Goal: Information Seeking & Learning: Learn about a topic

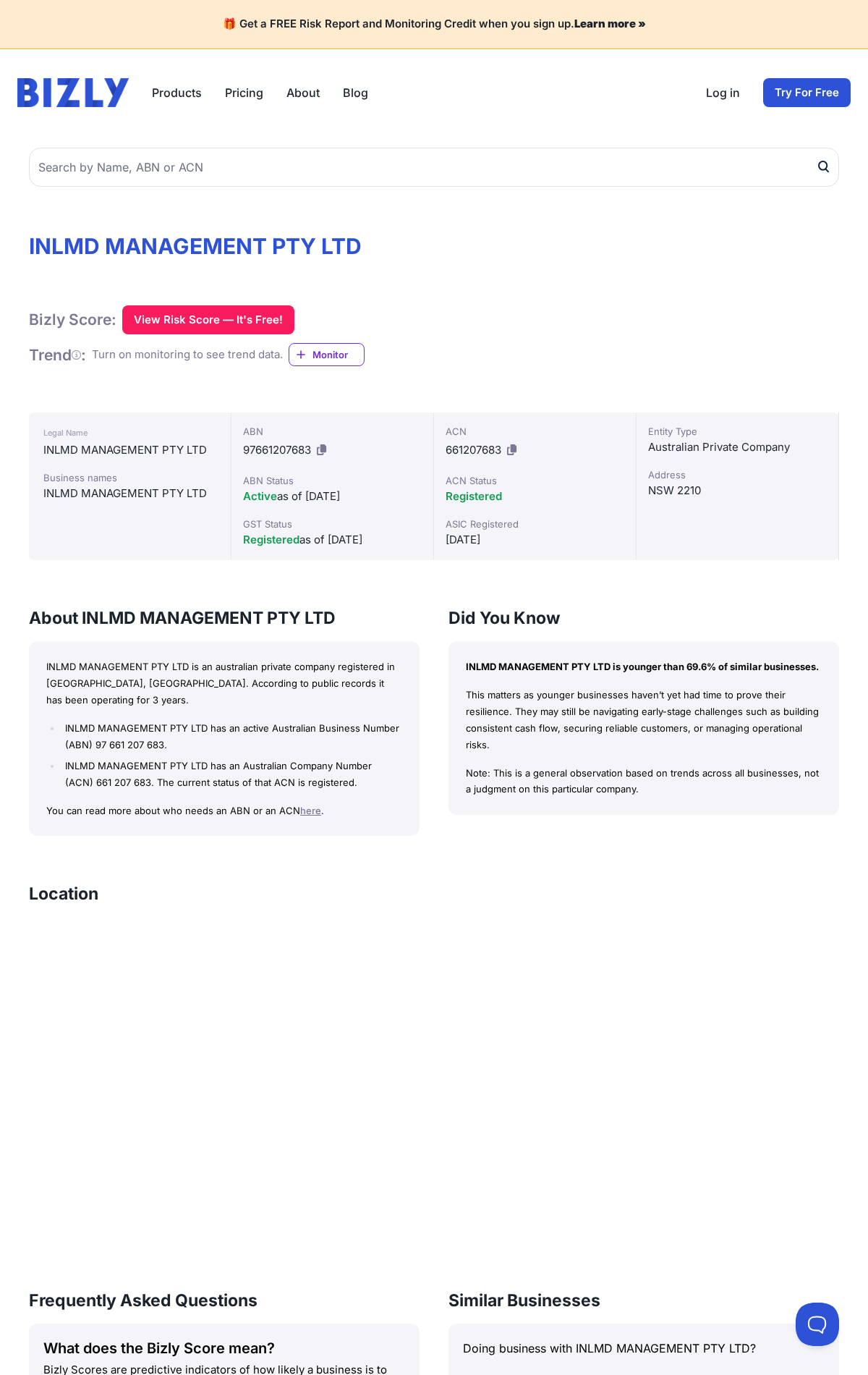
scroll to position [584, 0]
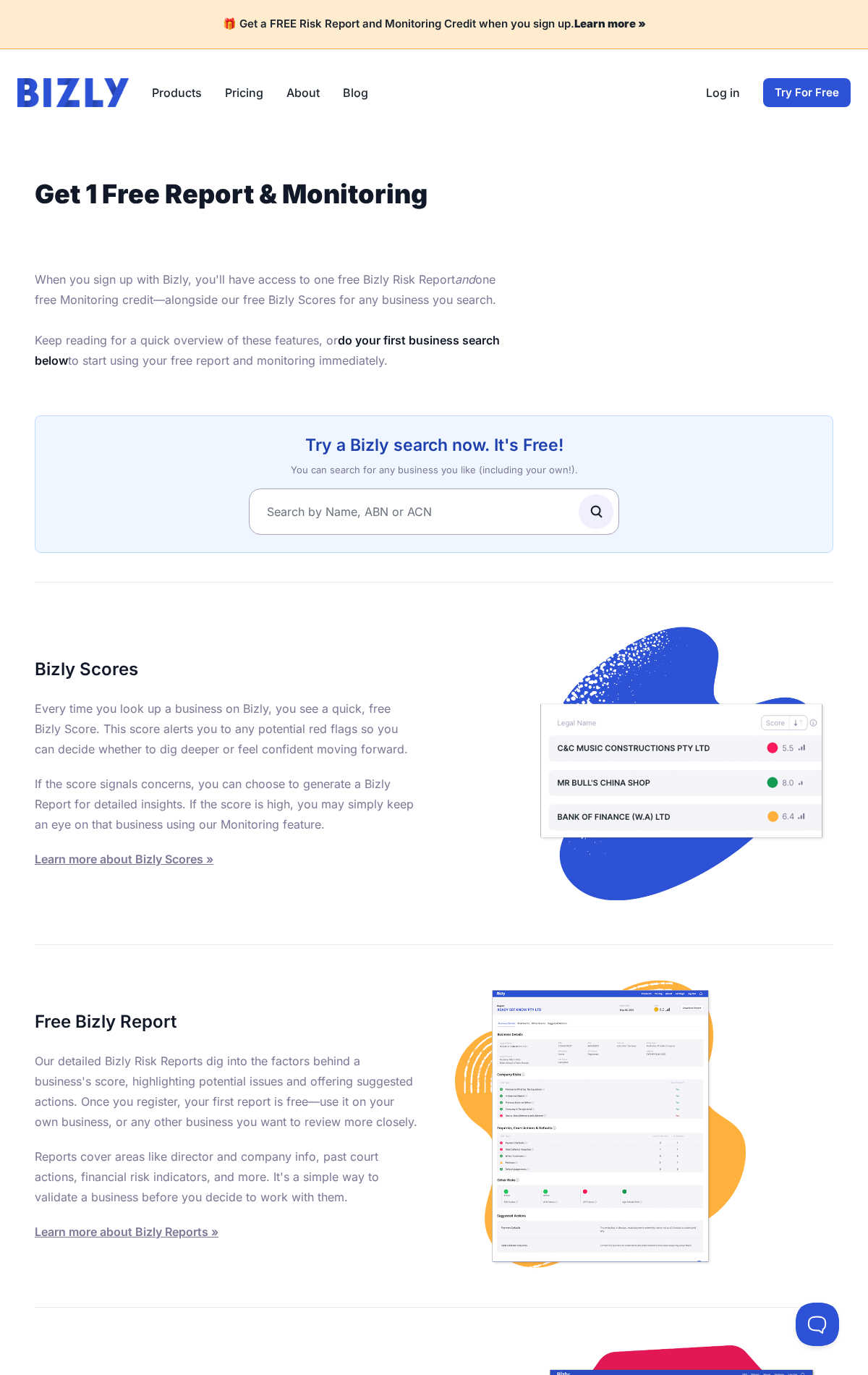
scroll to position [561, 0]
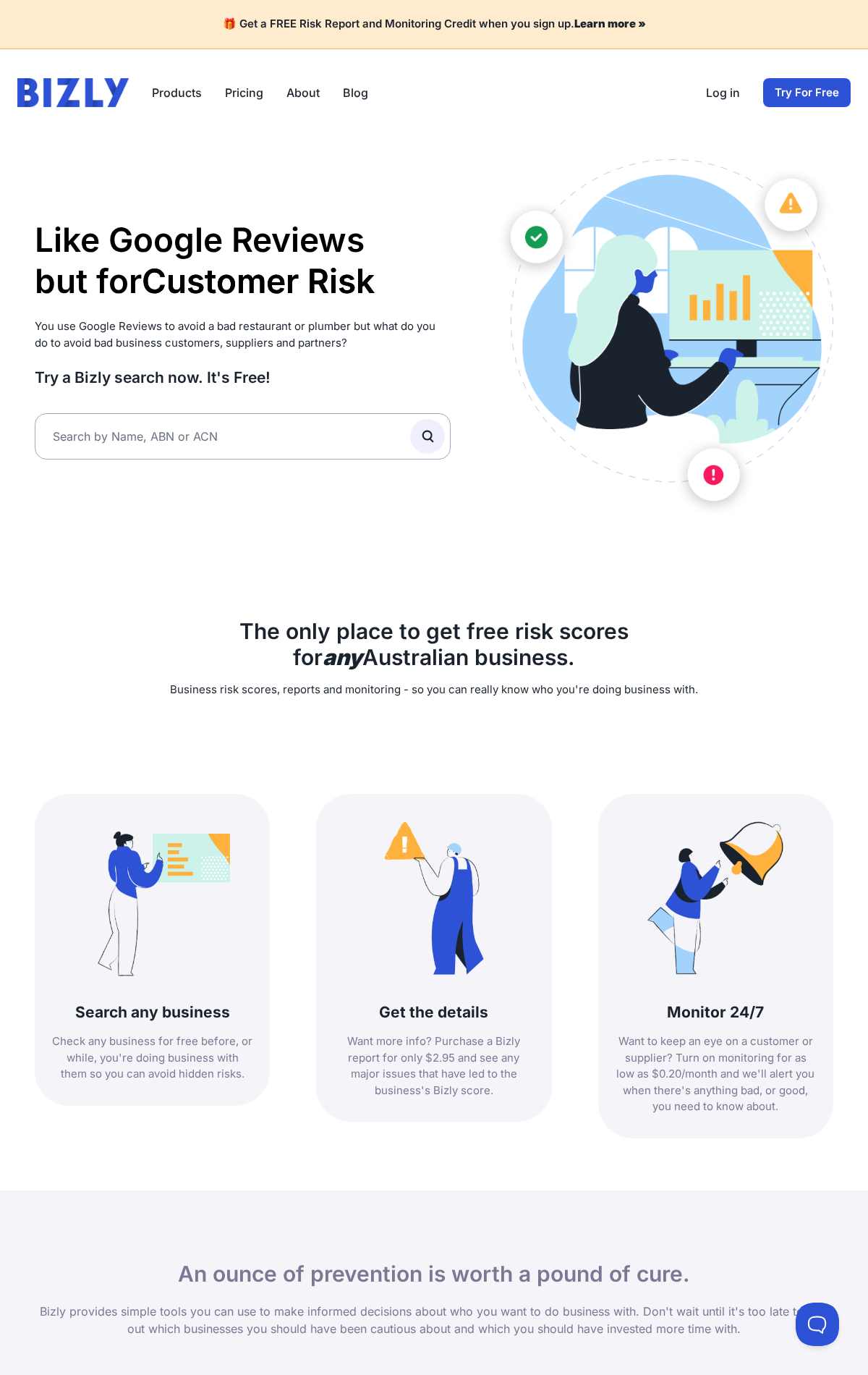
scroll to position [1218, 0]
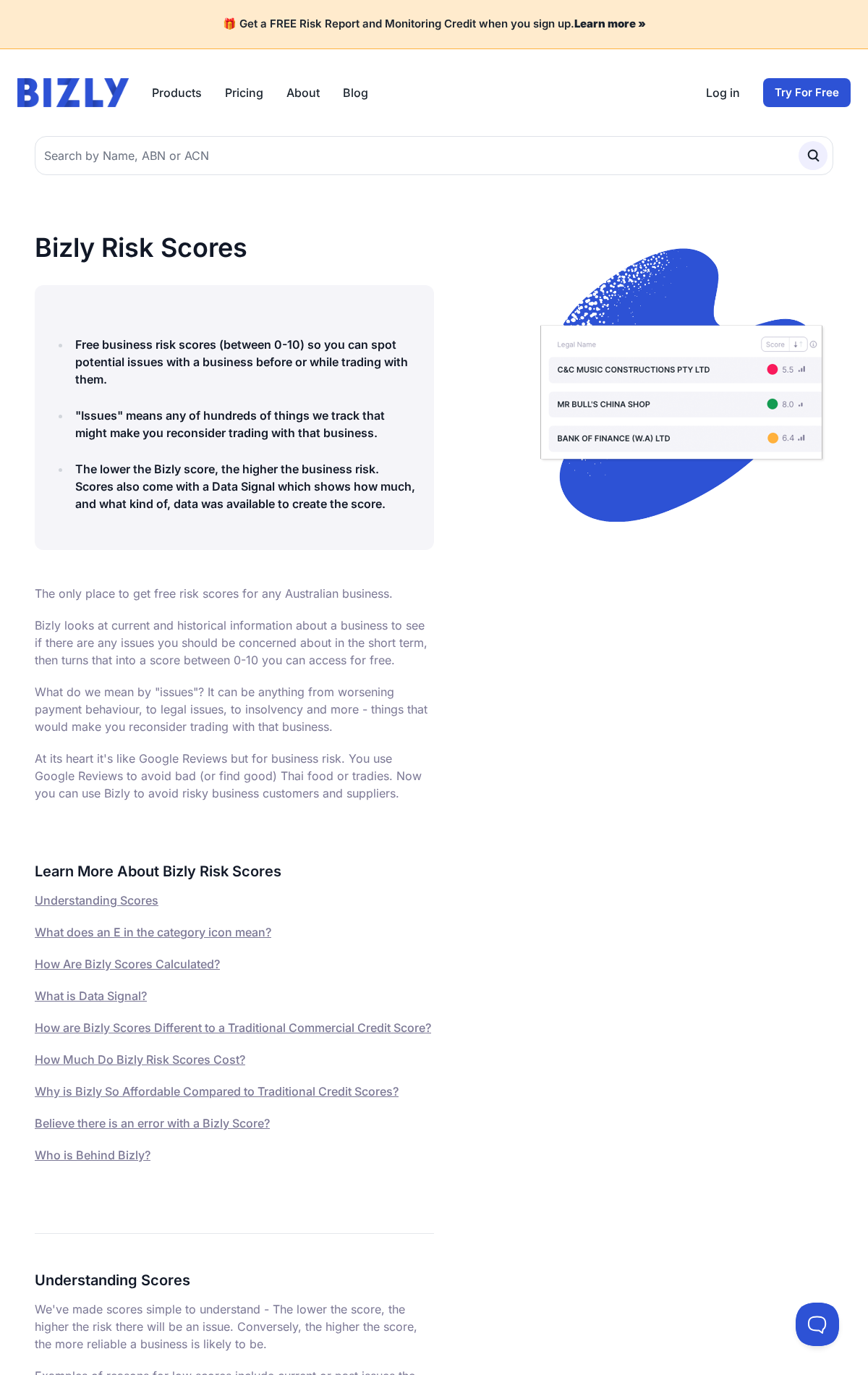
scroll to position [4810, 0]
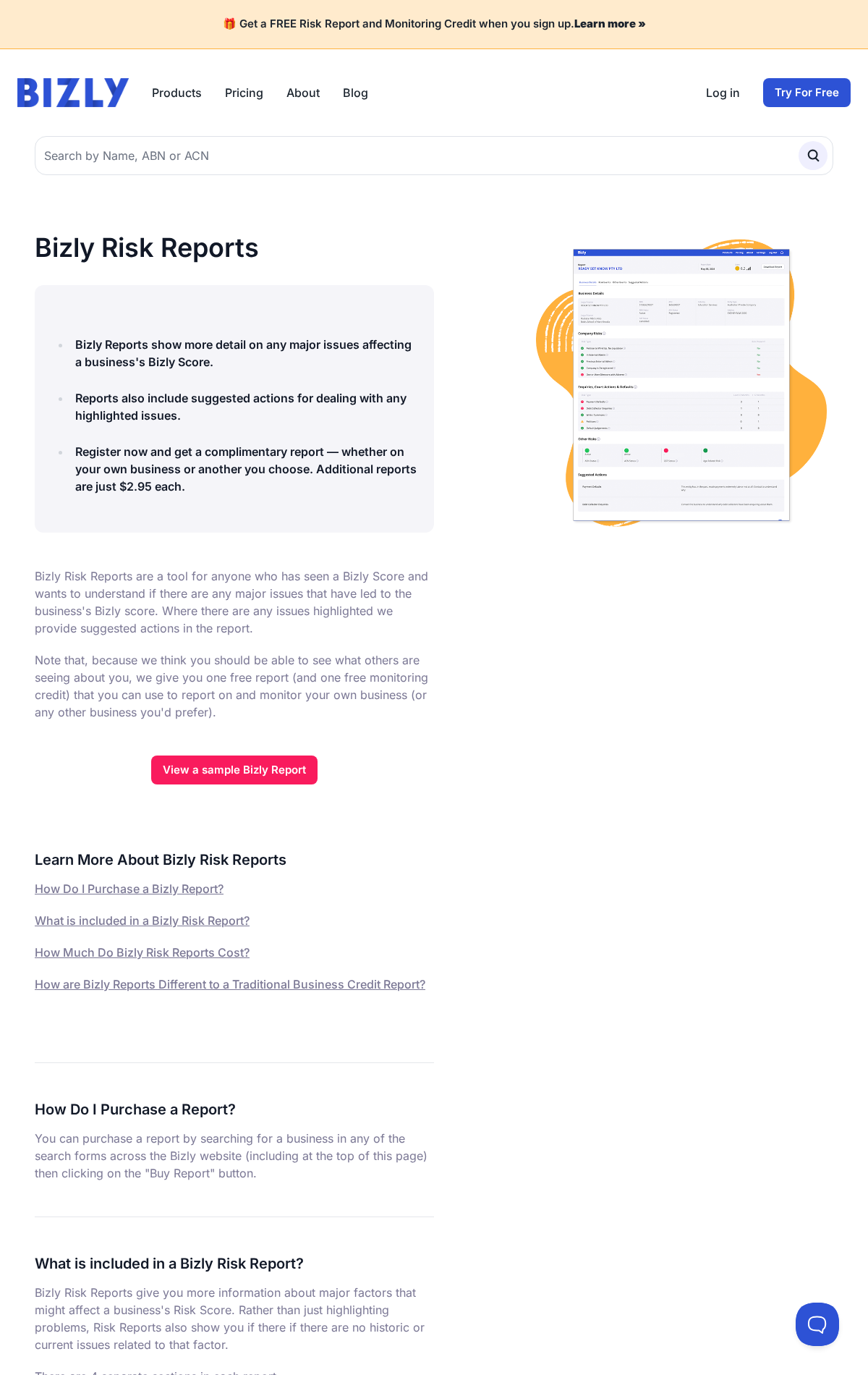
scroll to position [2054, 0]
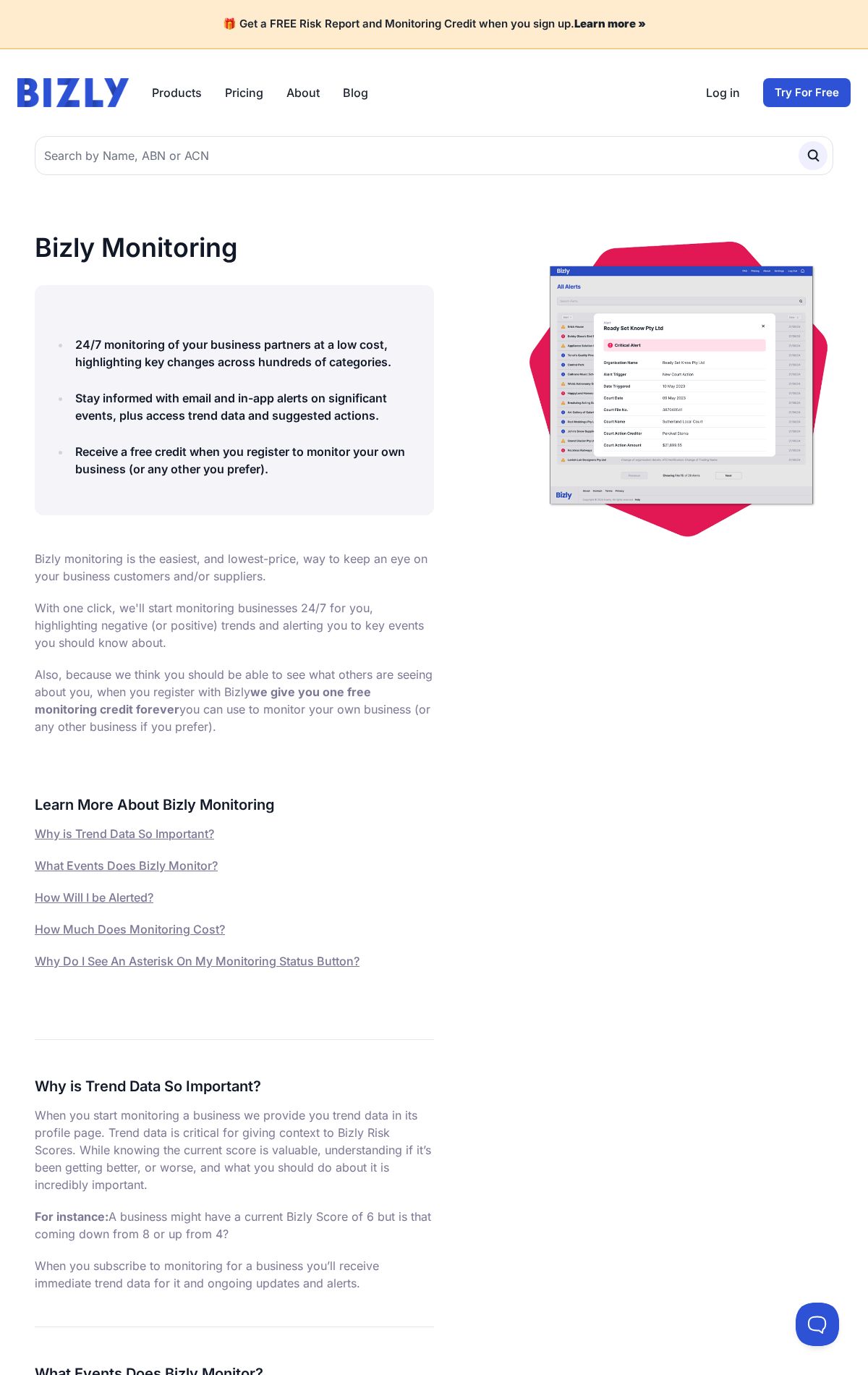
scroll to position [2261, 0]
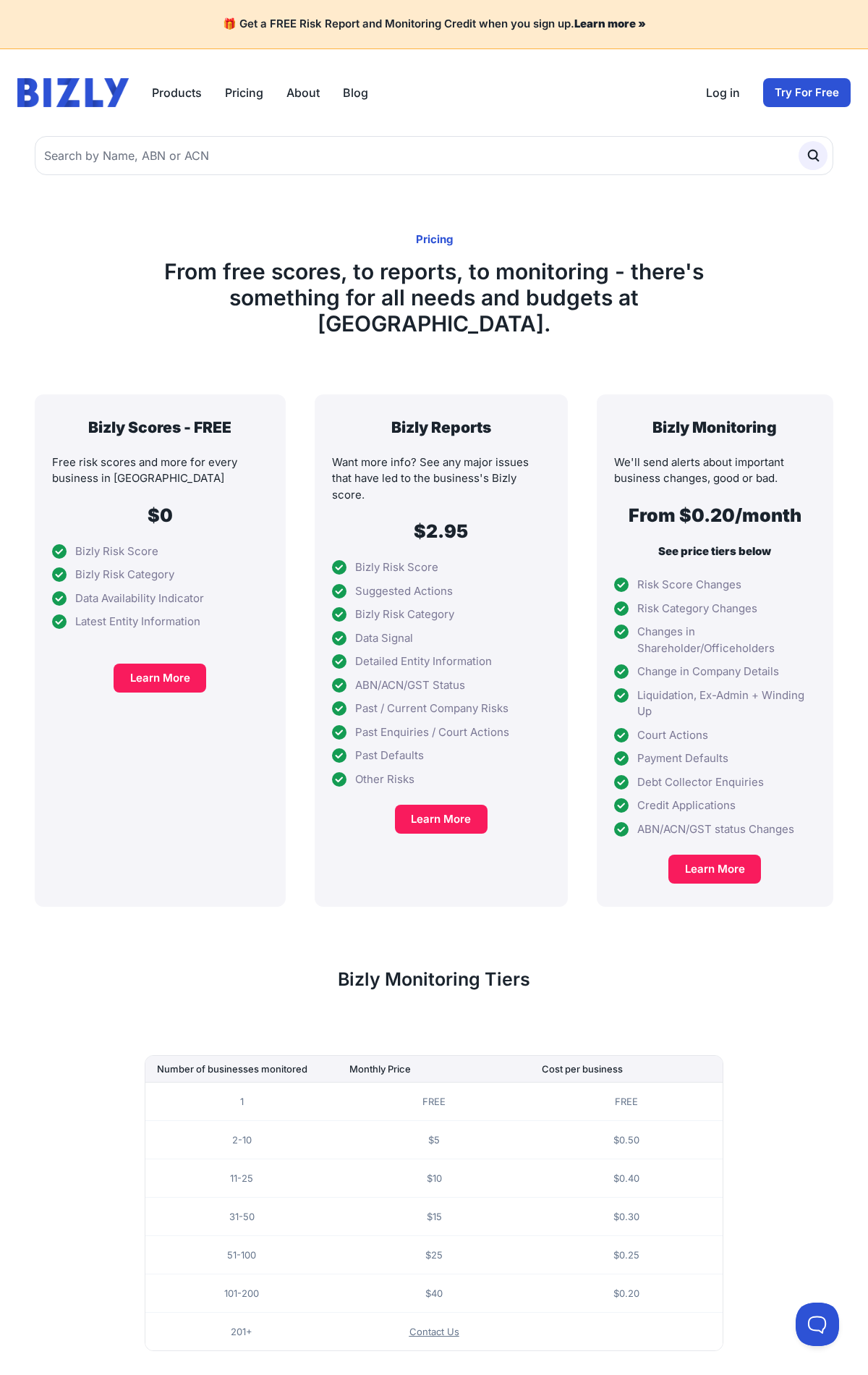
scroll to position [120, 0]
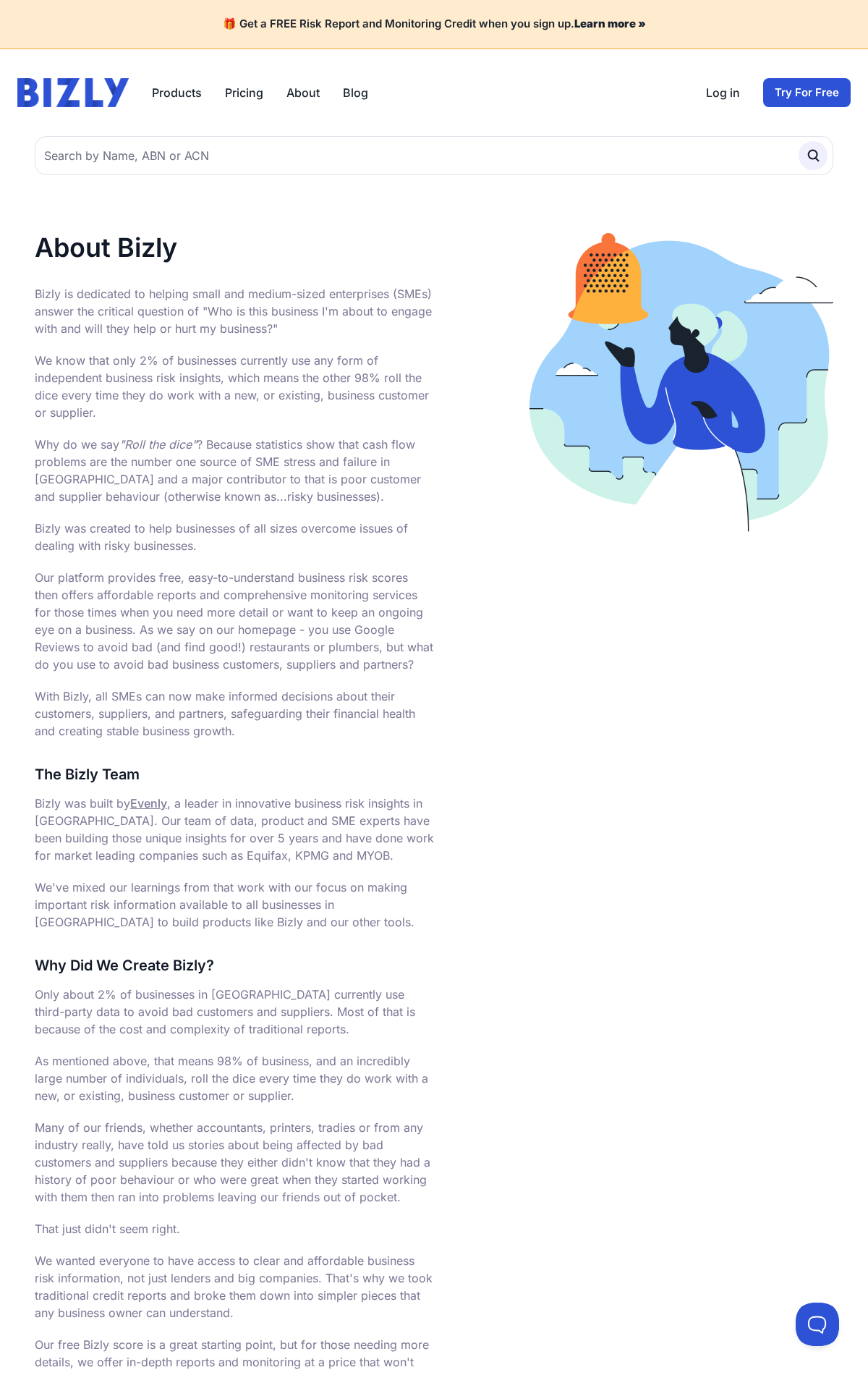
scroll to position [564, 0]
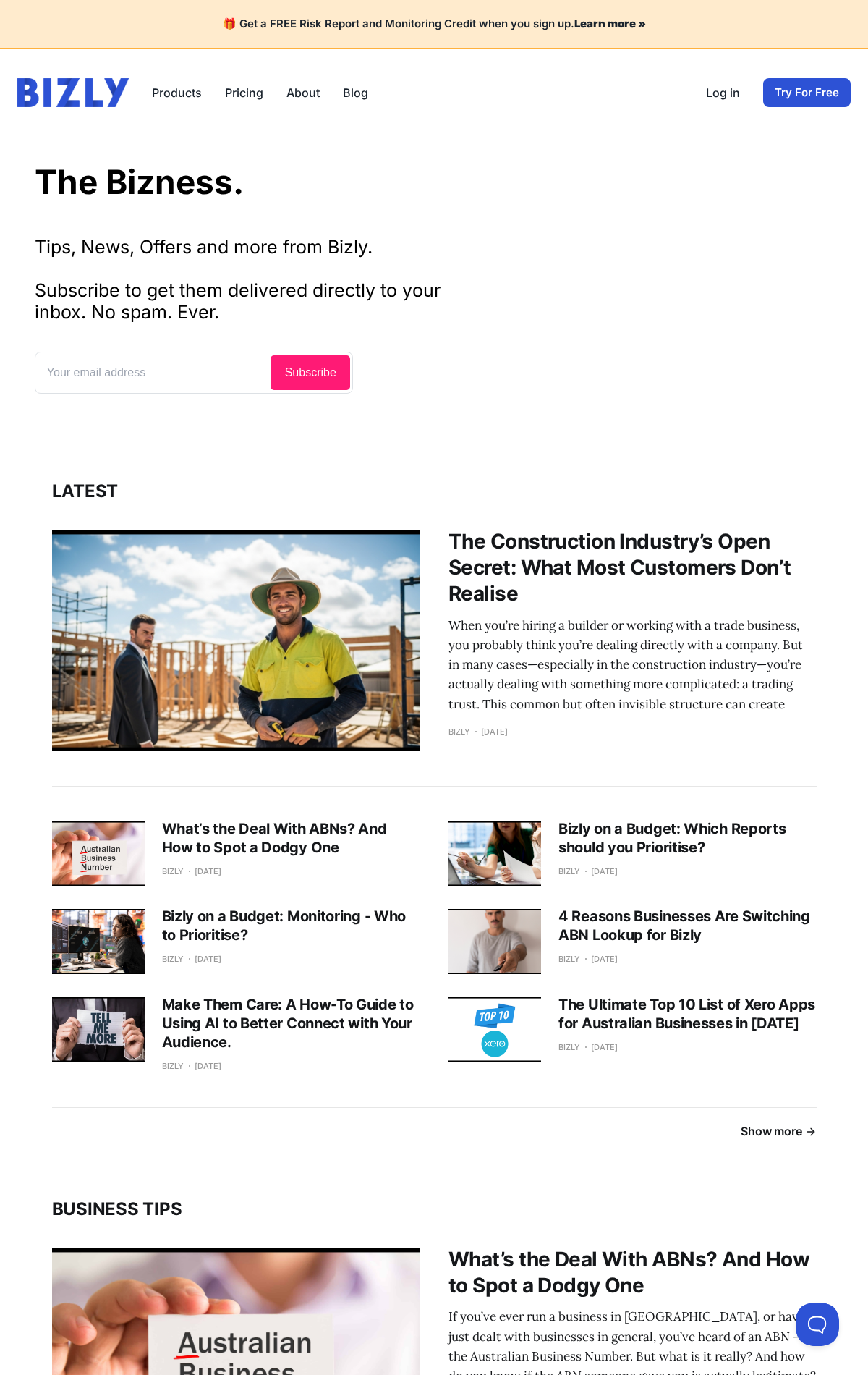
scroll to position [1824, 0]
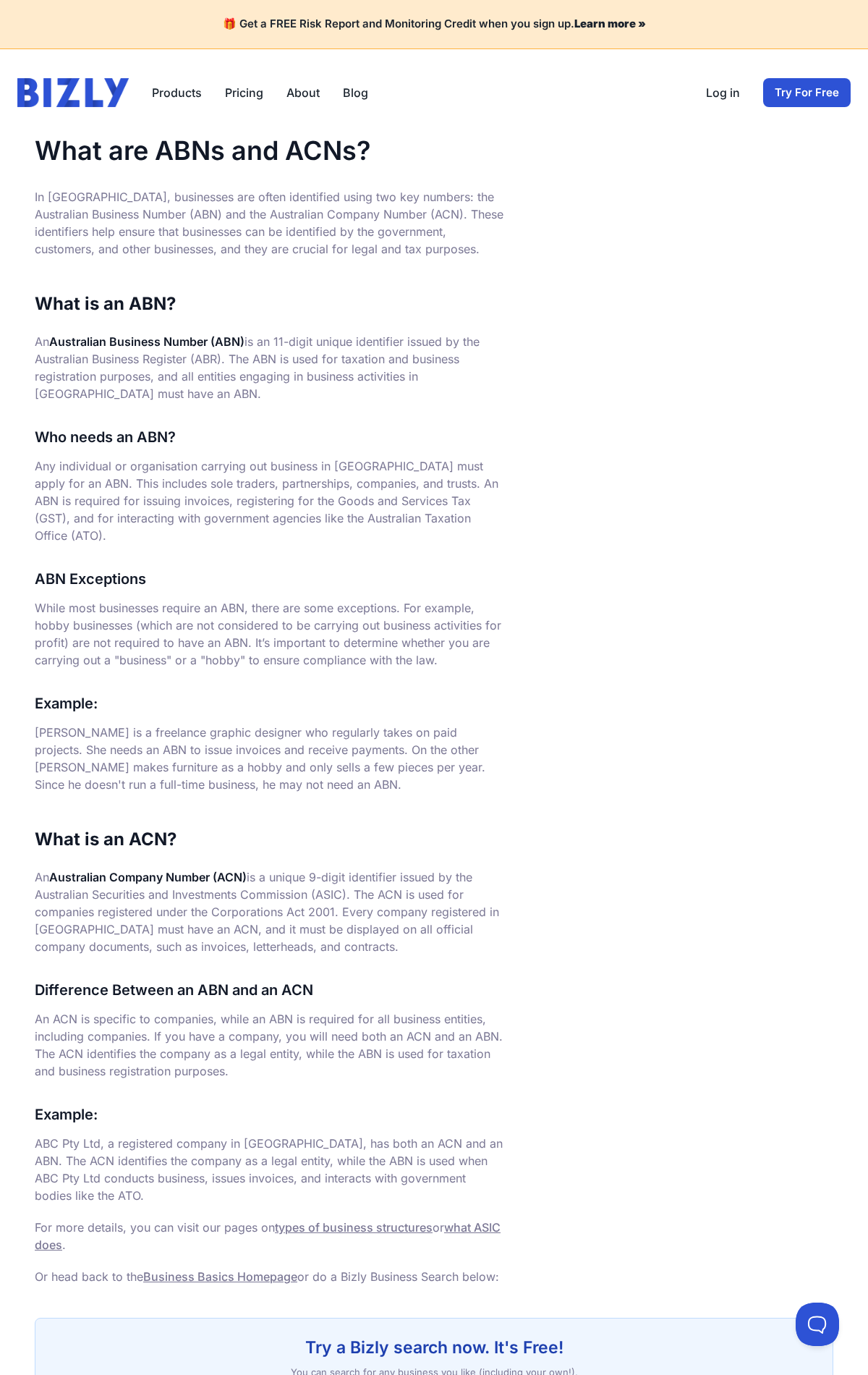
scroll to position [225, 0]
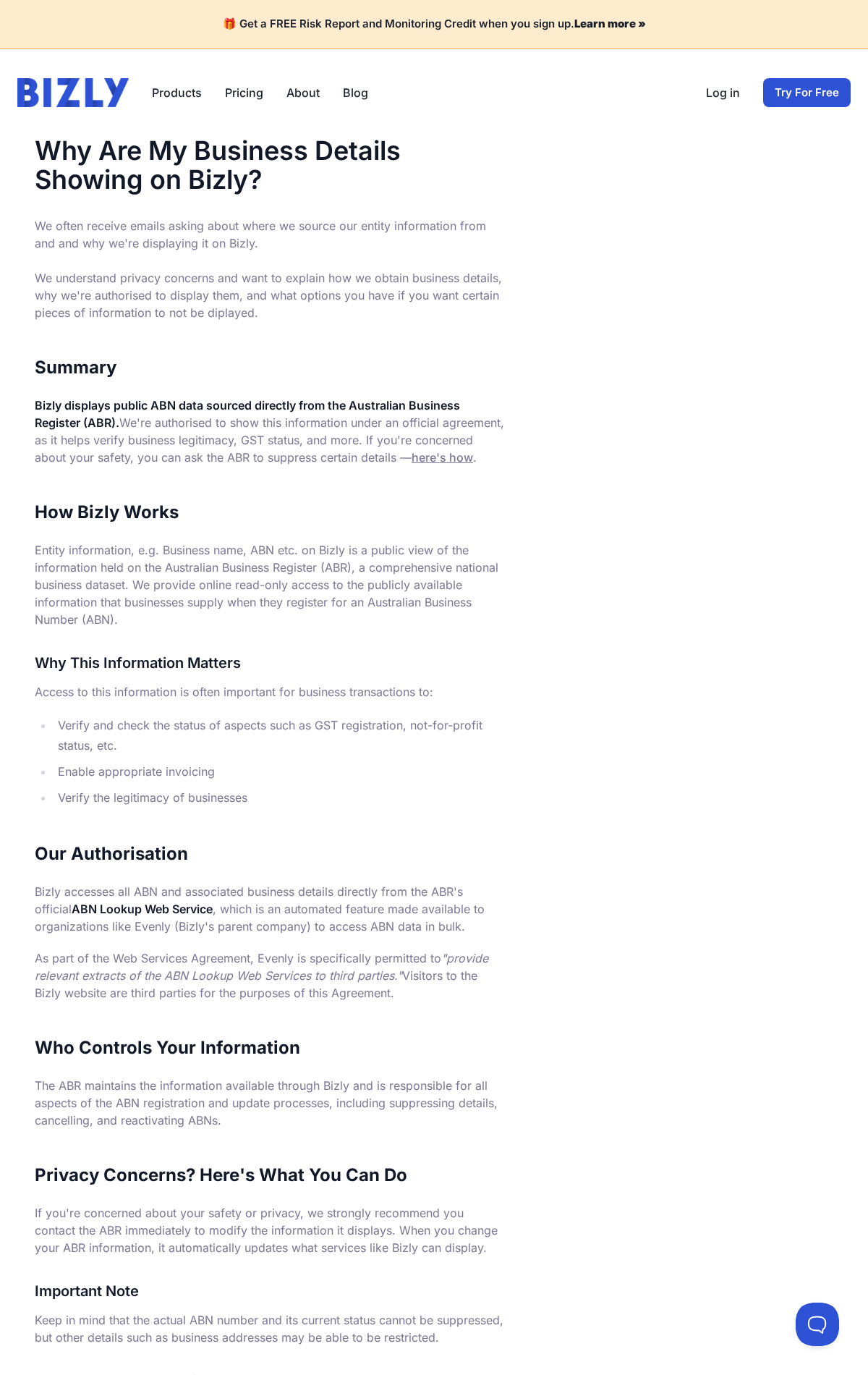
scroll to position [399, 0]
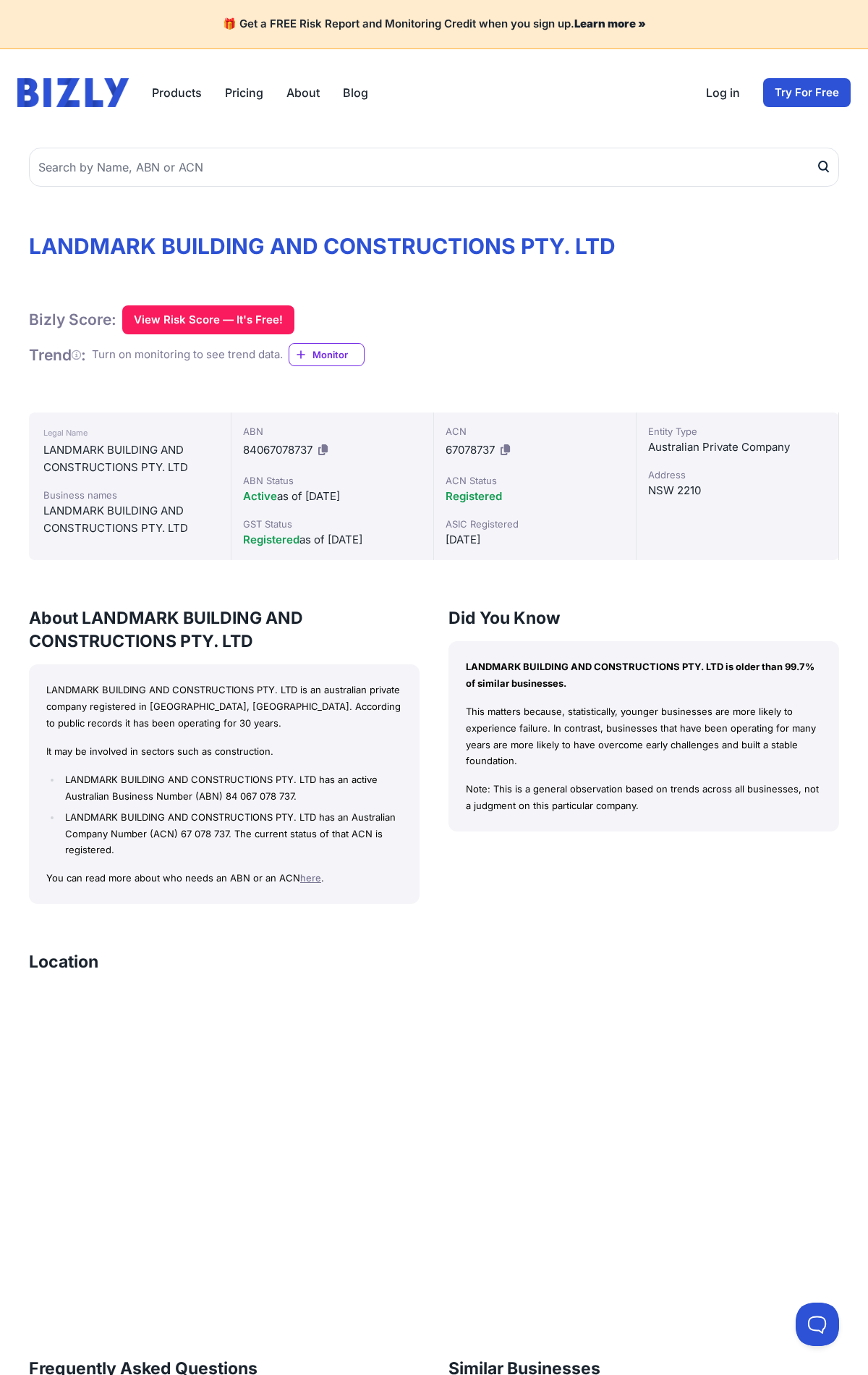
scroll to position [668, 0]
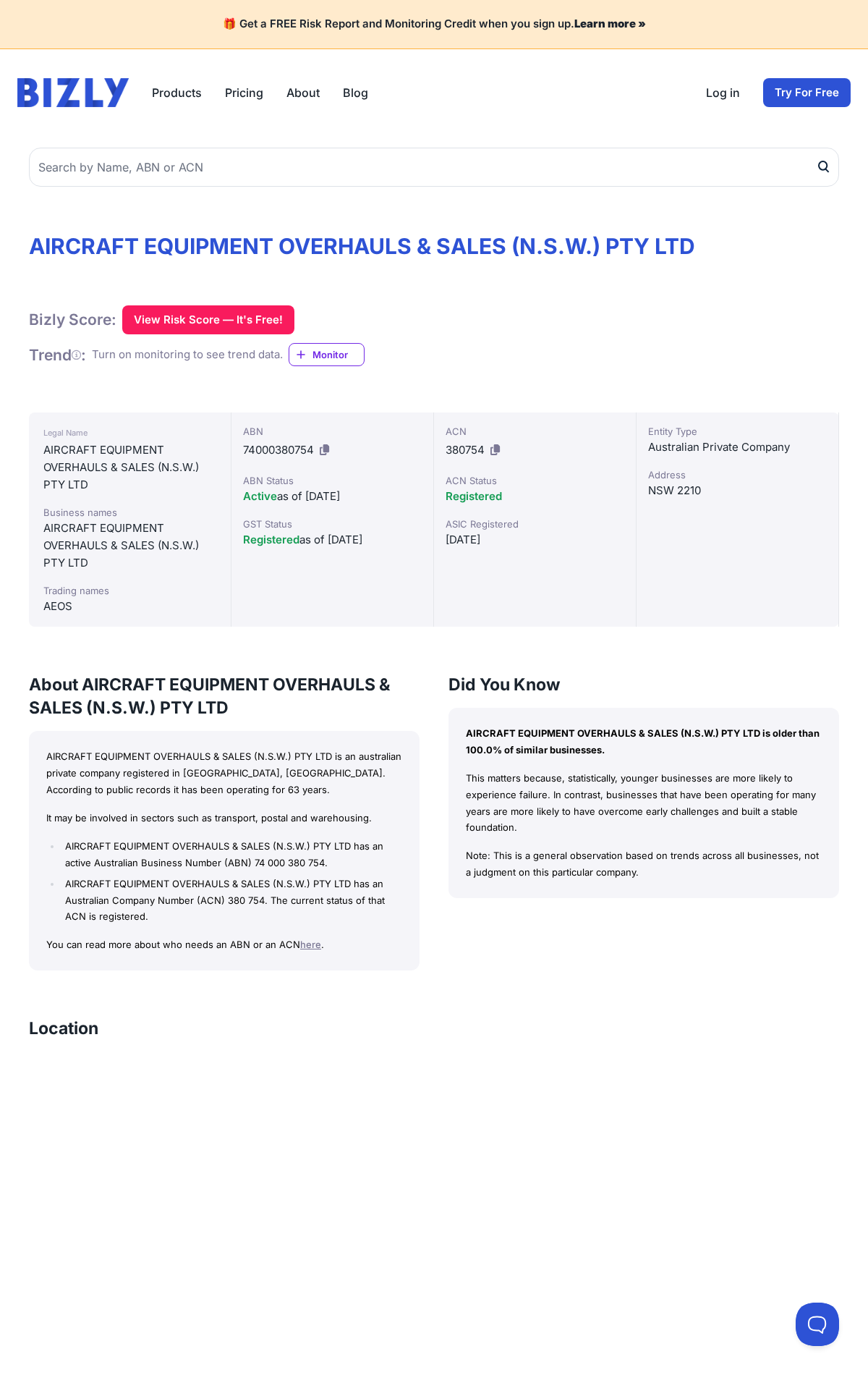
scroll to position [734, 0]
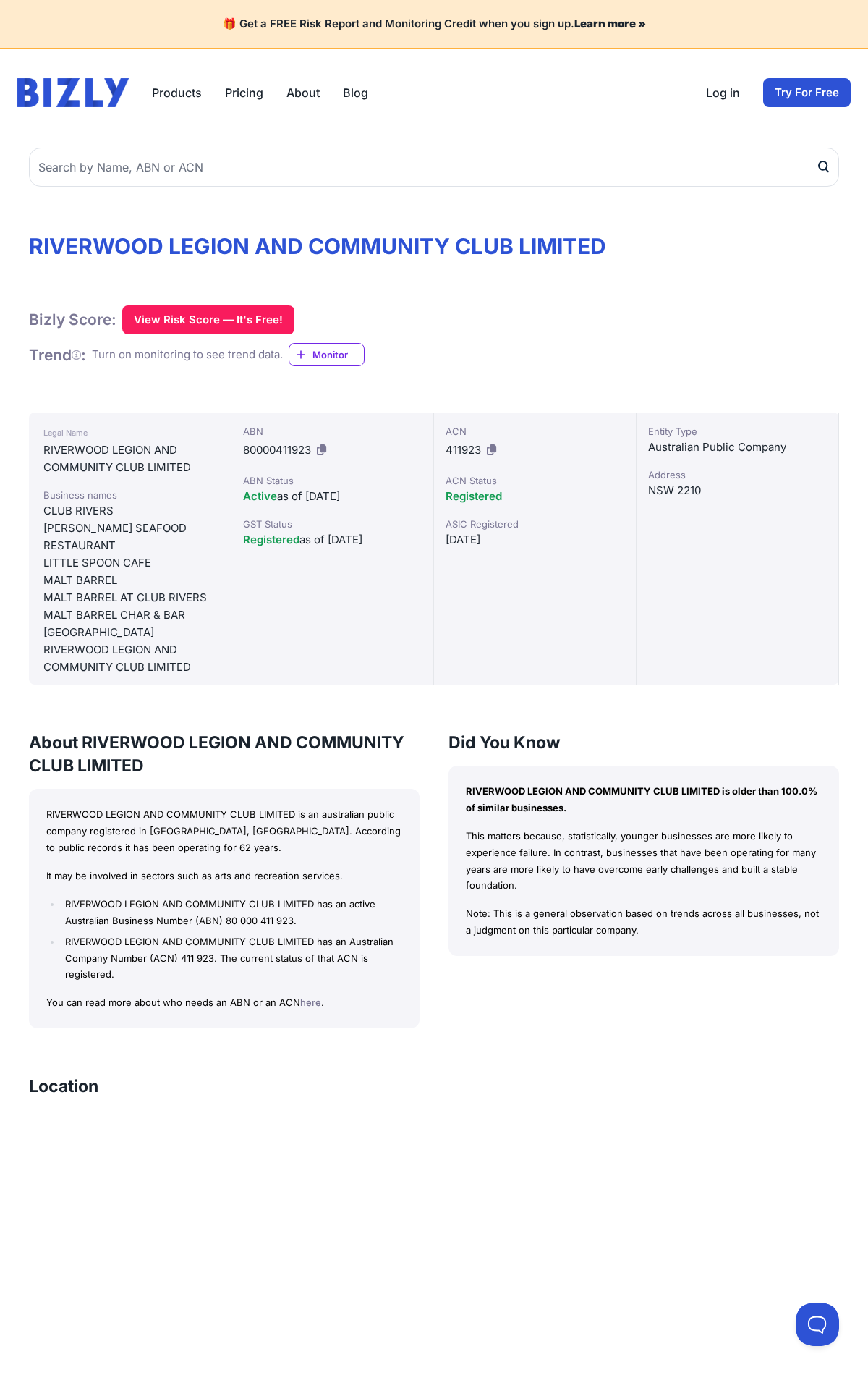
scroll to position [792, 0]
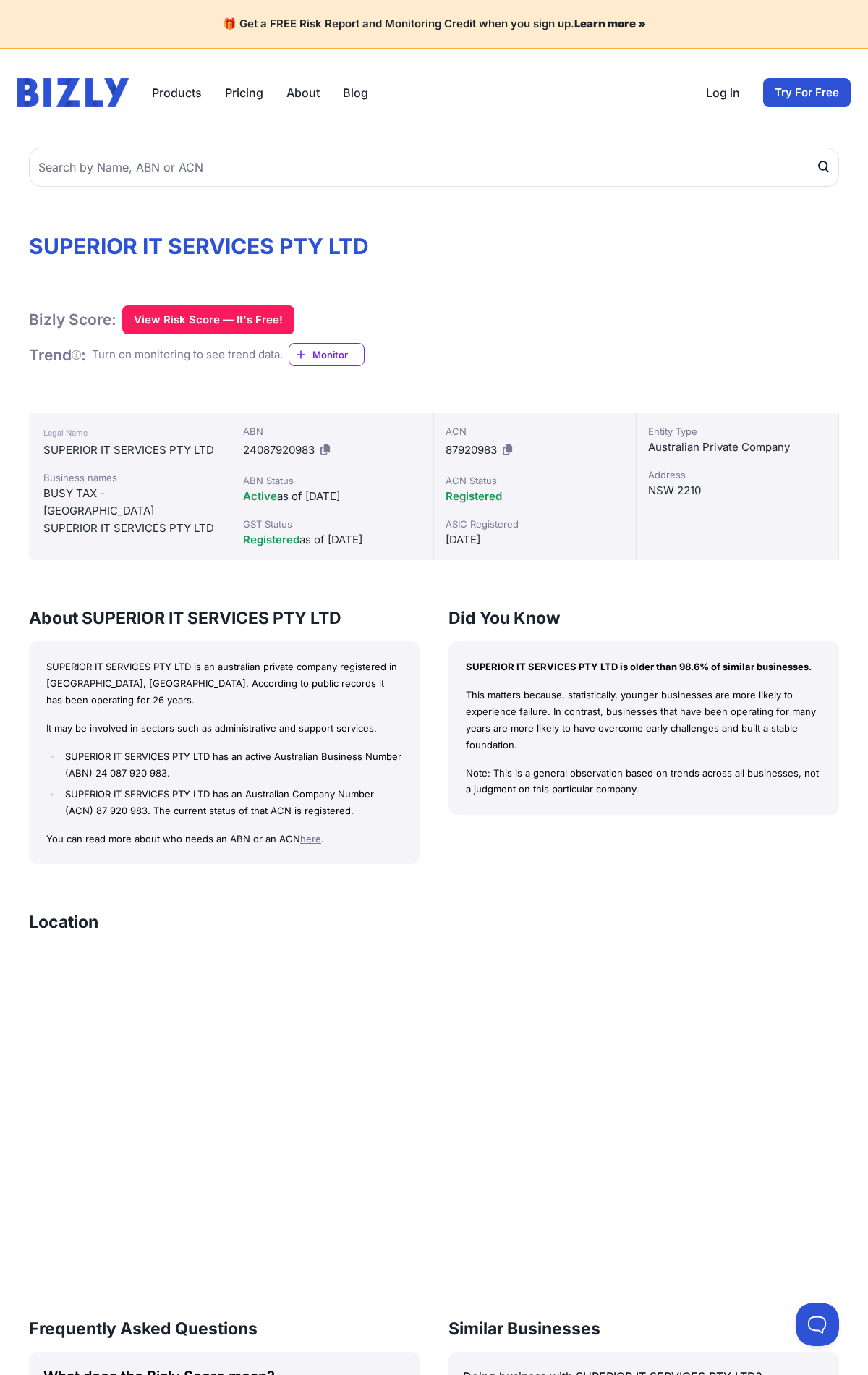
scroll to position [612, 0]
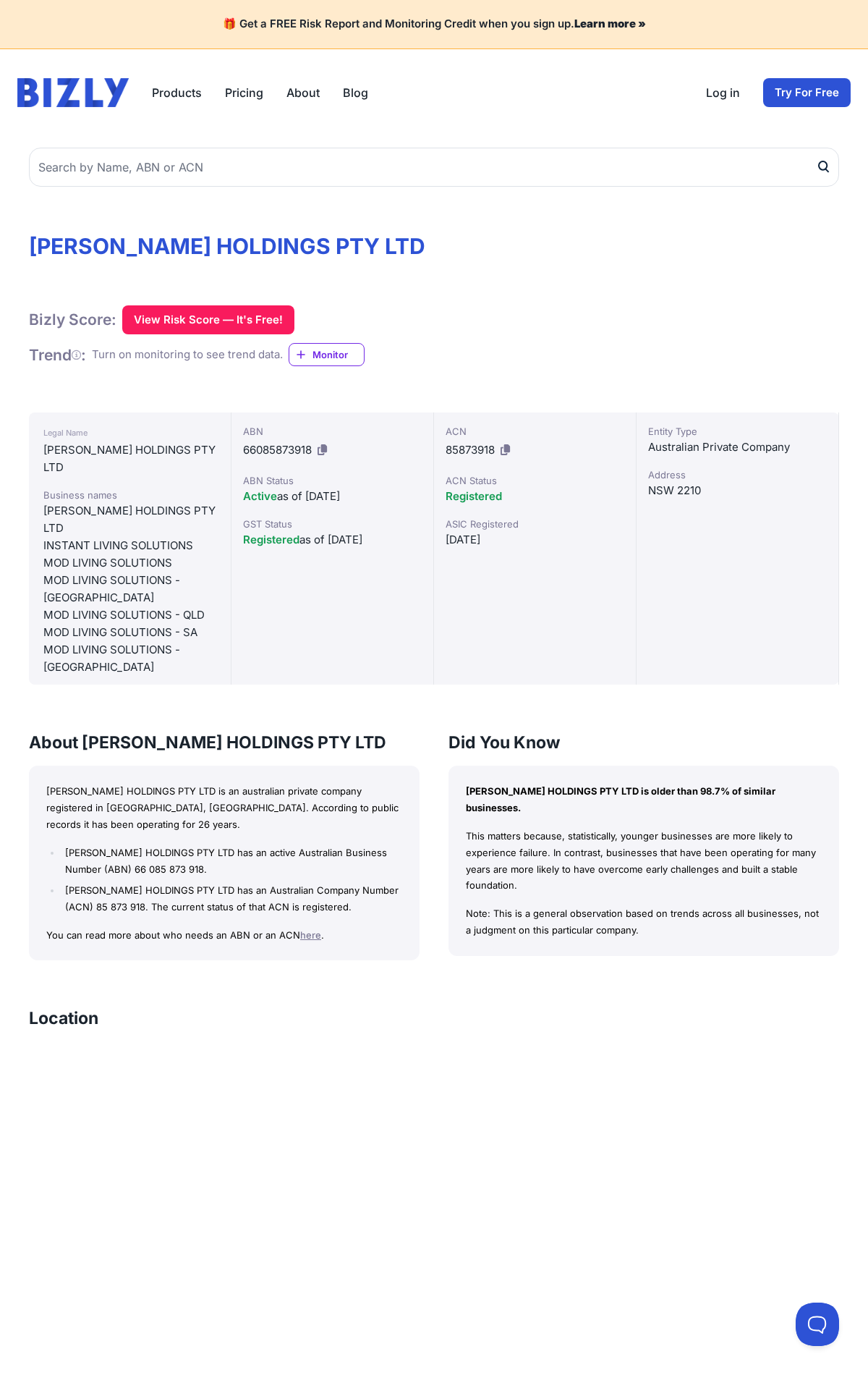
scroll to position [691, 0]
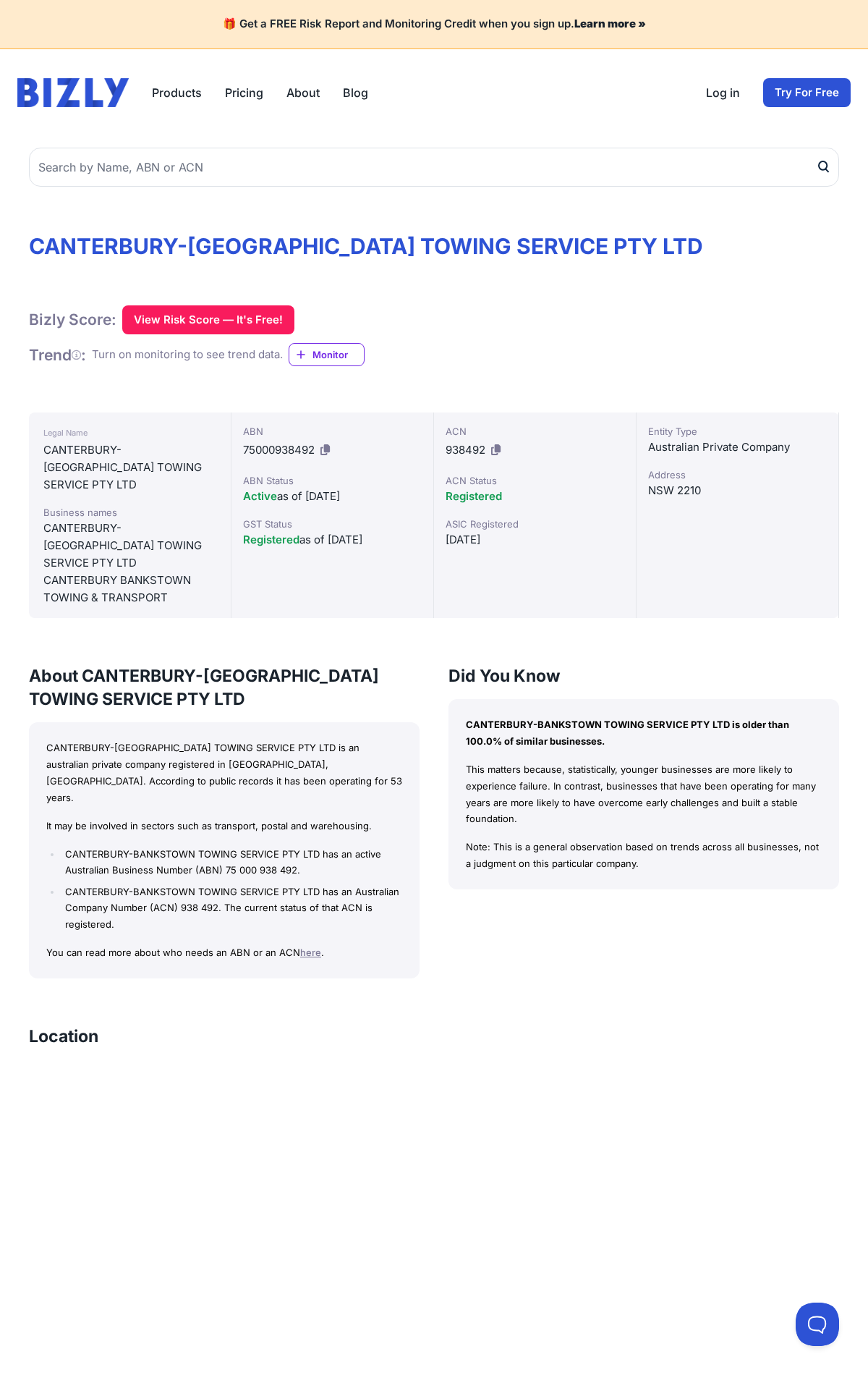
scroll to position [691, 0]
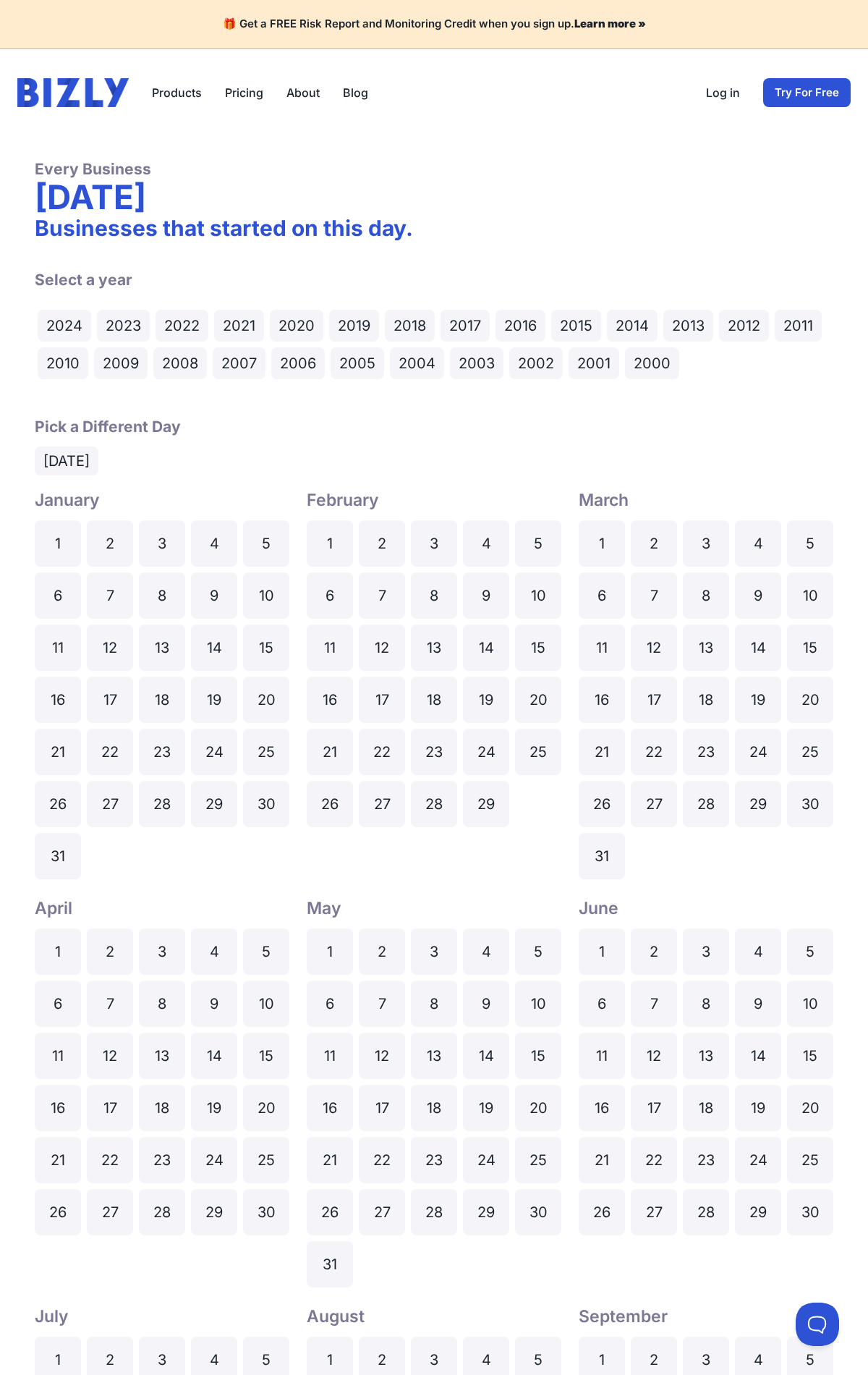
scroll to position [874, 0]
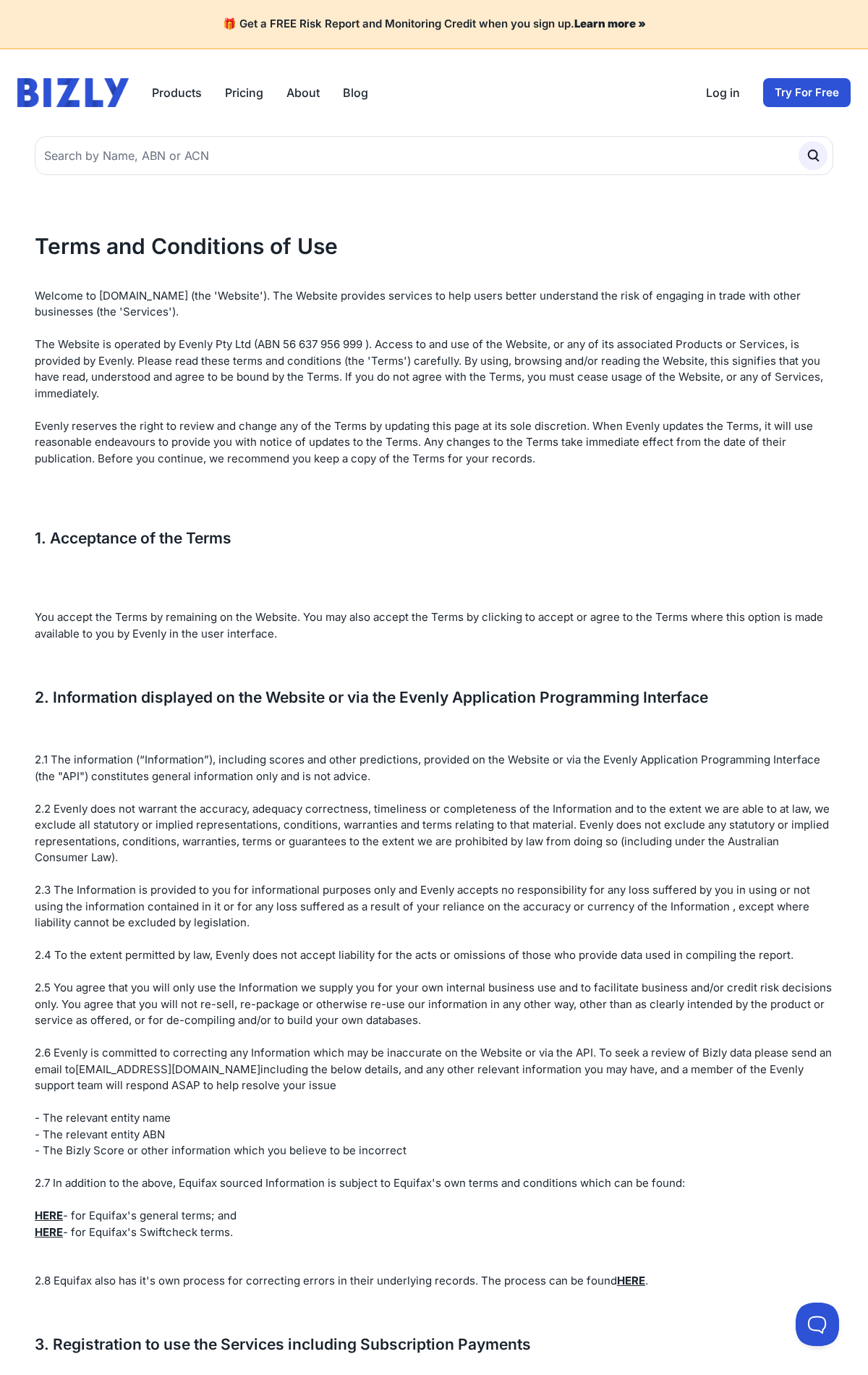
scroll to position [5259, 0]
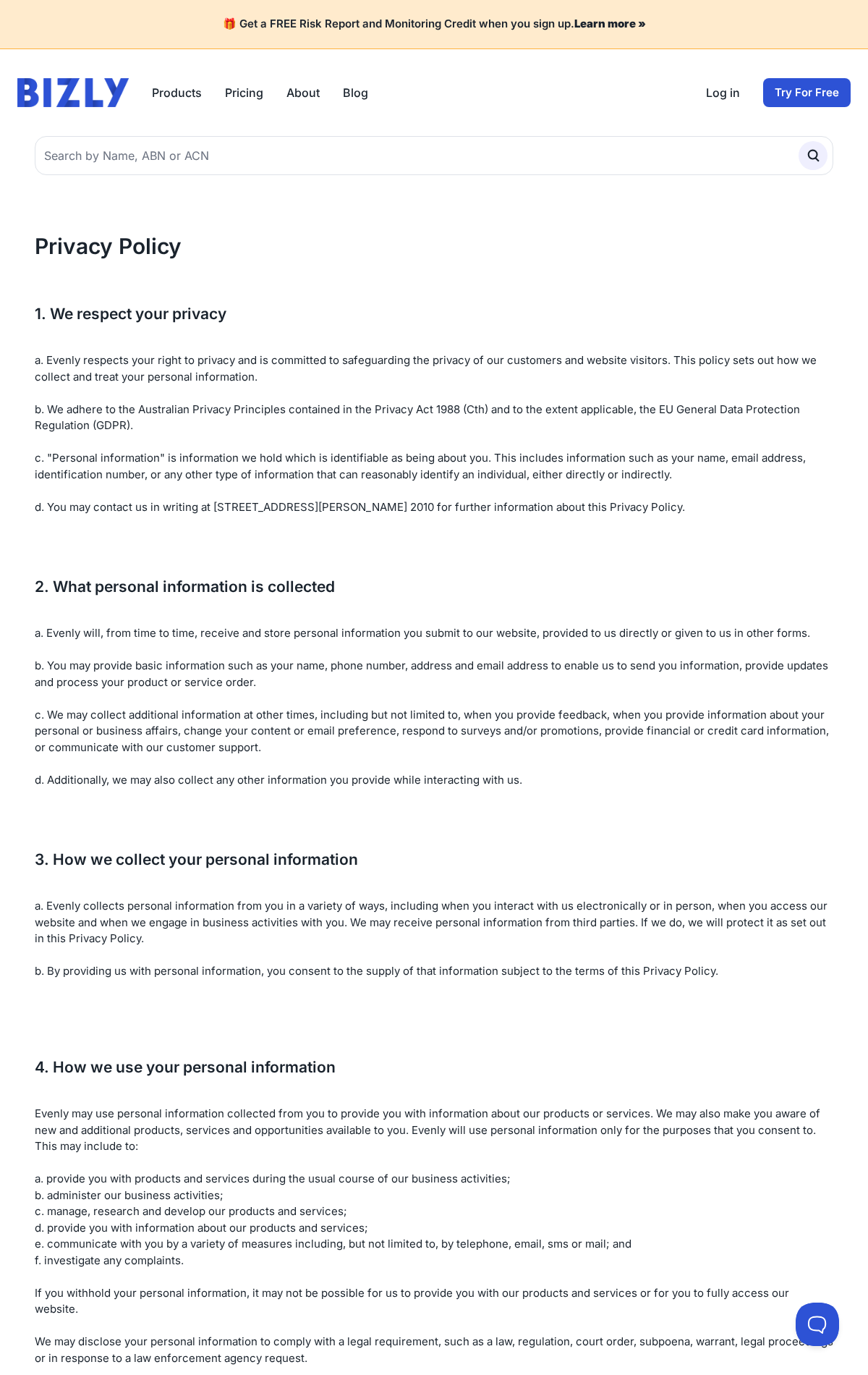
scroll to position [3029, 0]
